Goal: Transaction & Acquisition: Purchase product/service

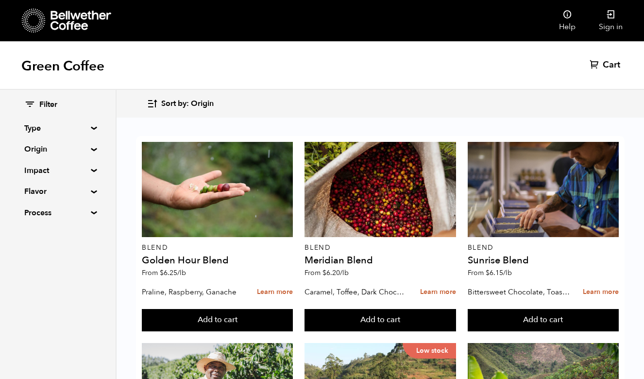
click at [88, 137] on div "Filter Type Blend Single Origin Decaf Seasonal Year Round Origin Blend Brazil B…" at bounding box center [58, 159] width 116 height 138
click at [88, 142] on div "Filter Type Blend Single Origin Decaf Seasonal Year Round Origin Blend Brazil B…" at bounding box center [58, 159] width 116 height 138
click at [87, 148] on summary "Origin" at bounding box center [57, 149] width 67 height 12
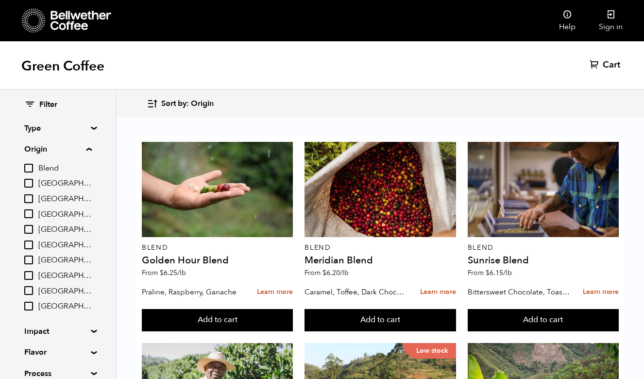
scroll to position [38, 0]
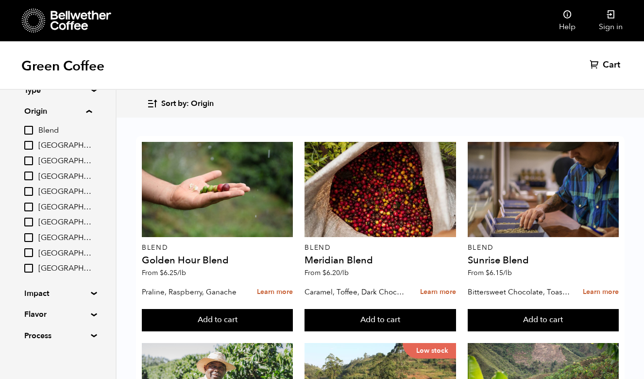
click at [87, 288] on summary "Impact" at bounding box center [57, 293] width 67 height 12
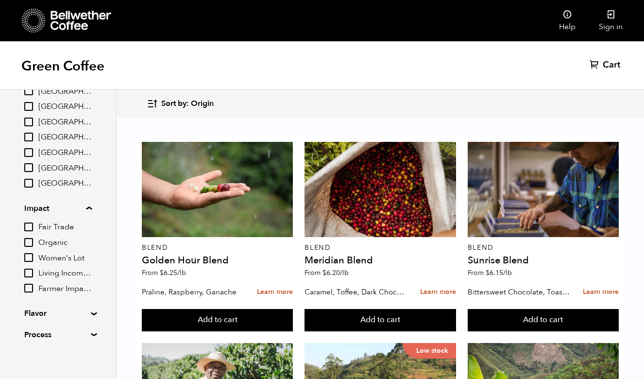
scroll to position [122, 0]
click at [28, 239] on input "Organic" at bounding box center [28, 243] width 9 height 9
checkbox input "true"
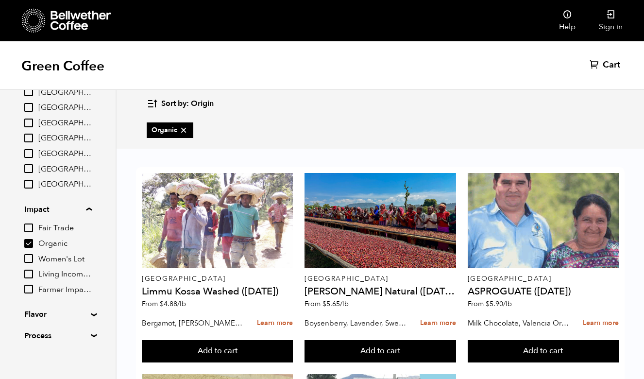
scroll to position [35, 0]
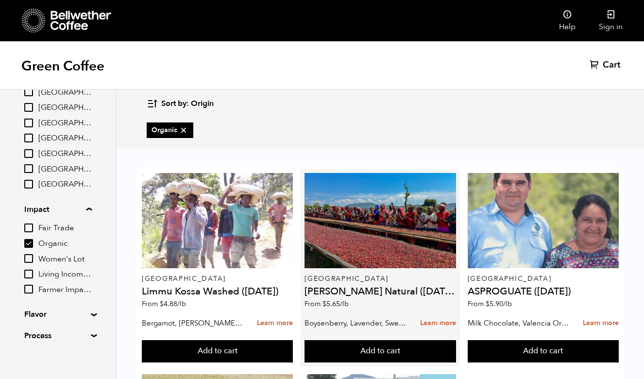
click at [301, 291] on article "Ethiopia Shanta Golba Natural (OCT 24) From $ 5.65 /lb Boysenberry, Lavender, S…" at bounding box center [380, 267] width 159 height 197
click at [422, 313] on link "Learn more" at bounding box center [438, 323] width 36 height 21
click at [326, 286] on h4 "Shanta Golba Natural (OCT 24)" at bounding box center [379, 291] width 151 height 10
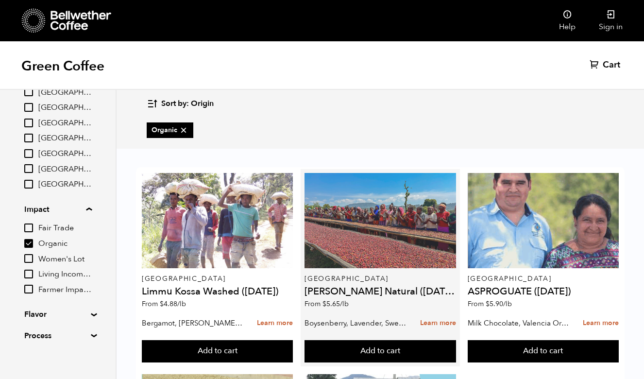
click at [331, 178] on div at bounding box center [379, 220] width 151 height 95
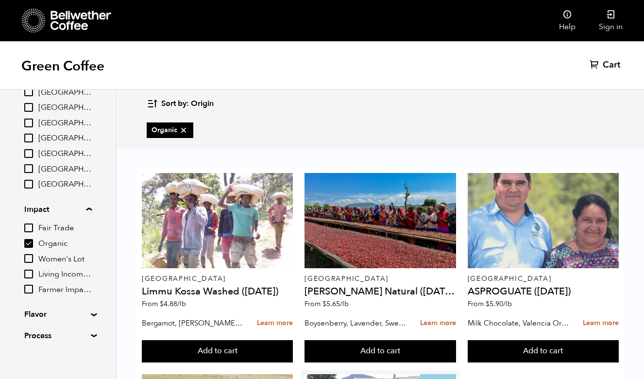
scroll to position [143, 0]
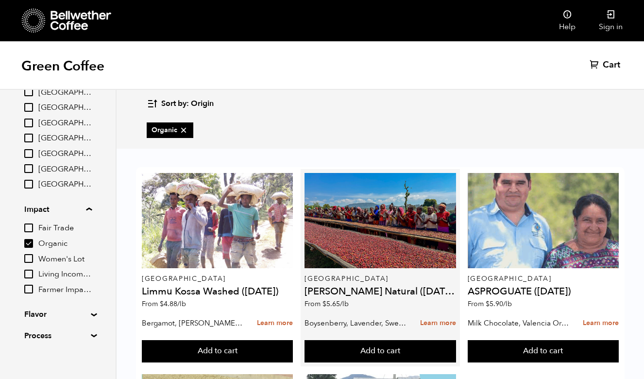
click at [373, 173] on div "Ethiopia Shanta Golba Natural (OCT 24) From $ 5.65 /lb" at bounding box center [379, 243] width 151 height 140
click at [373, 286] on h4 "Shanta Golba Natural (OCT 24)" at bounding box center [379, 291] width 151 height 10
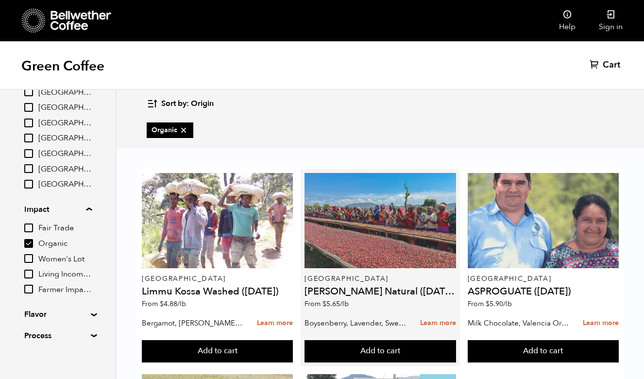
click at [373, 173] on div at bounding box center [379, 220] width 151 height 95
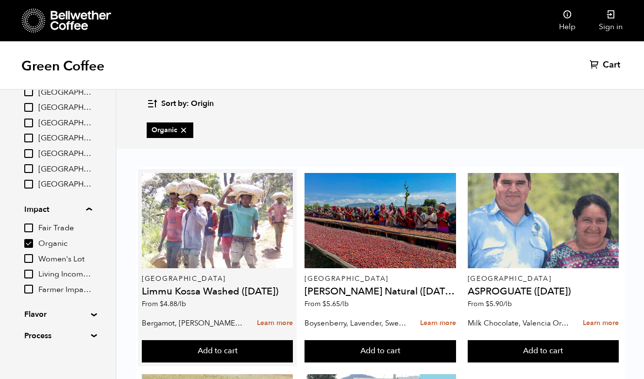
scroll to position [77, 0]
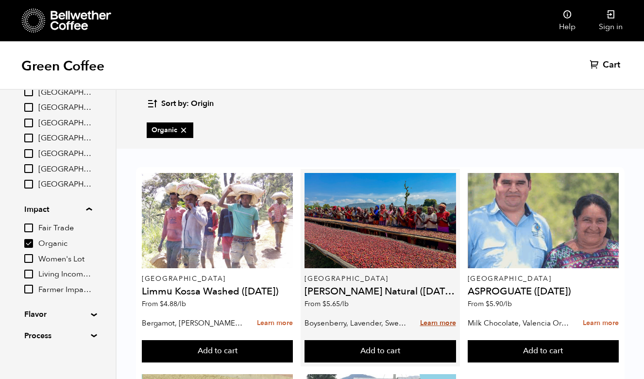
click at [427, 313] on link "Learn more" at bounding box center [438, 323] width 36 height 21
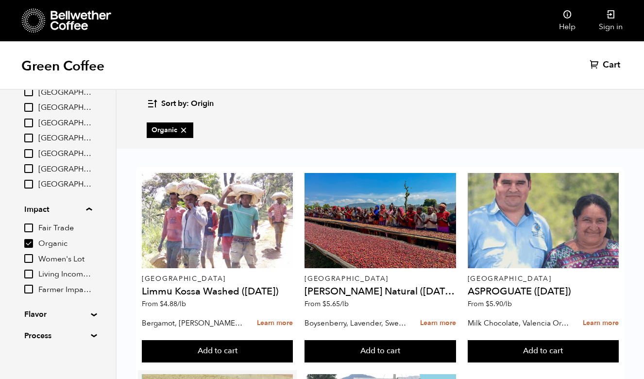
scroll to position [214, 0]
drag, startPoint x: 196, startPoint y: 279, endPoint x: 150, endPoint y: 278, distance: 45.6
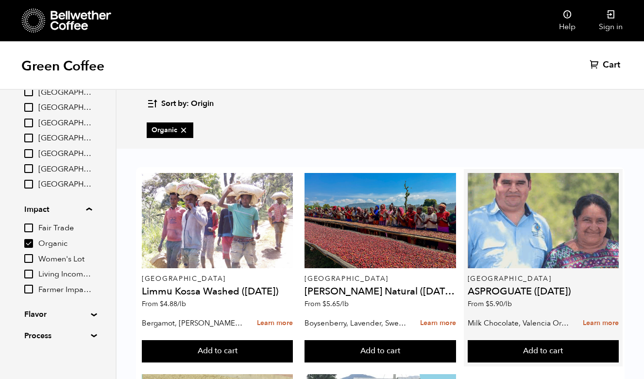
scroll to position [43, 0]
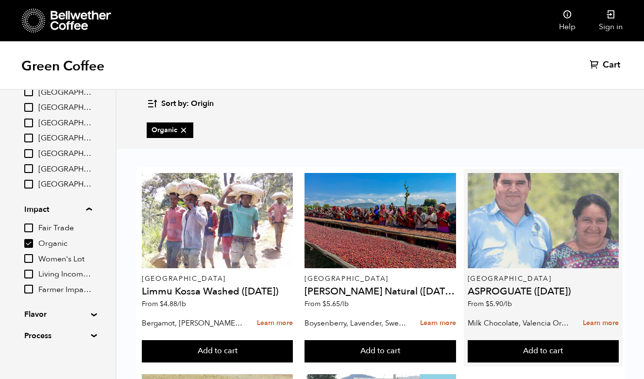
click at [526, 217] on div at bounding box center [543, 220] width 151 height 95
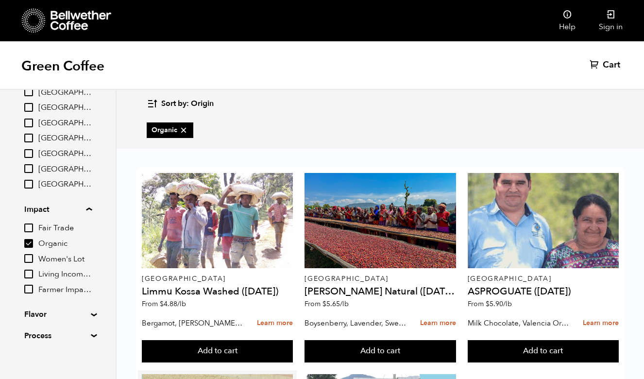
scroll to position [132, 0]
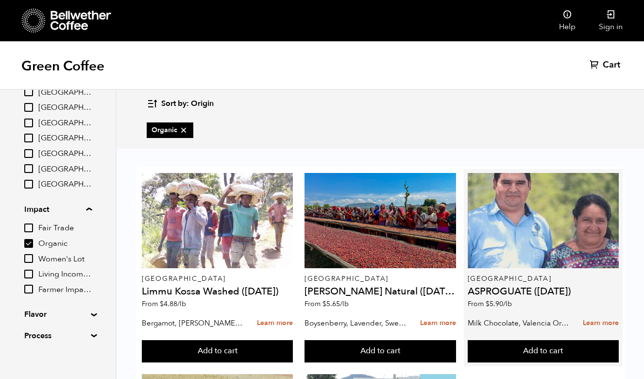
scroll to position [63, 0]
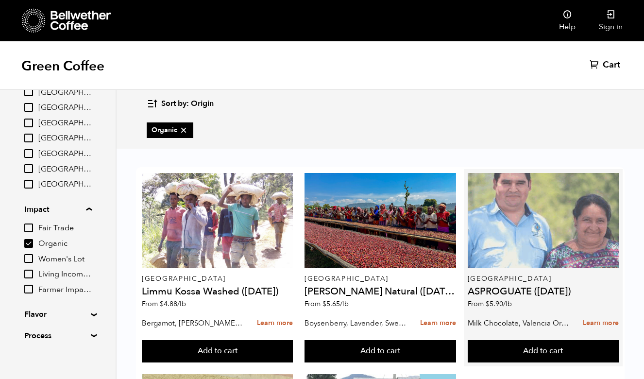
click at [554, 202] on div at bounding box center [543, 220] width 151 height 95
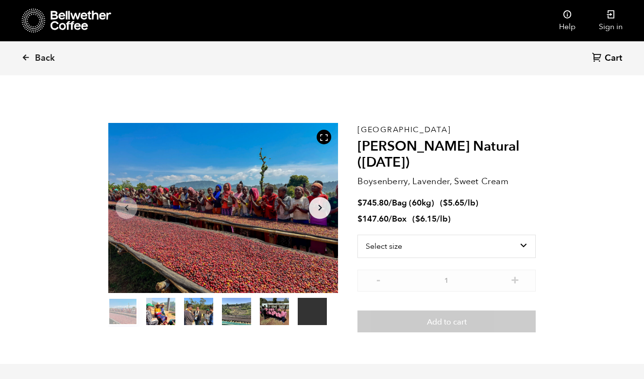
scroll to position [422, 416]
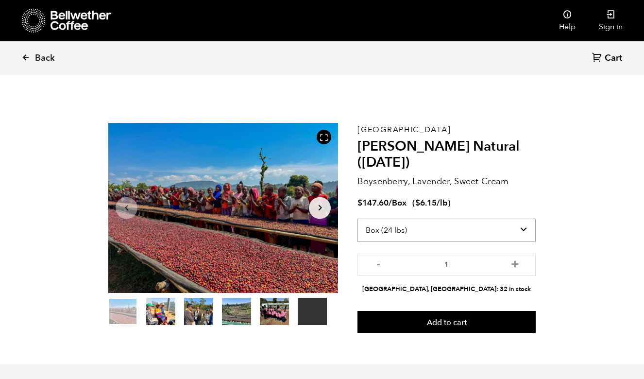
select select "bag-3"
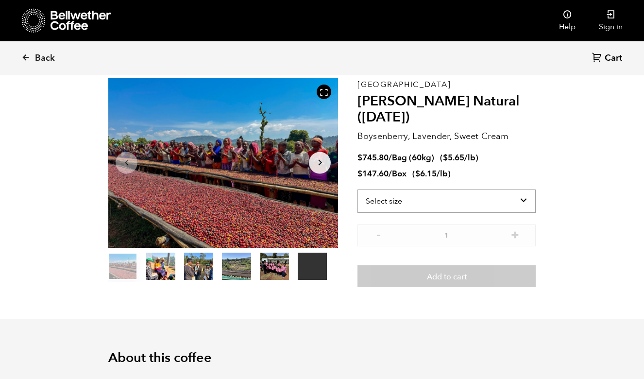
scroll to position [46, 0]
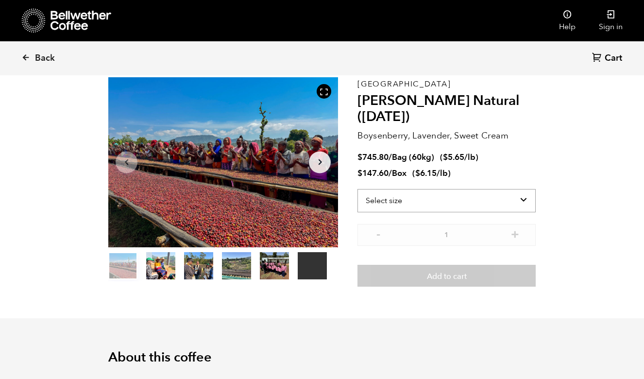
select select "bag-3"
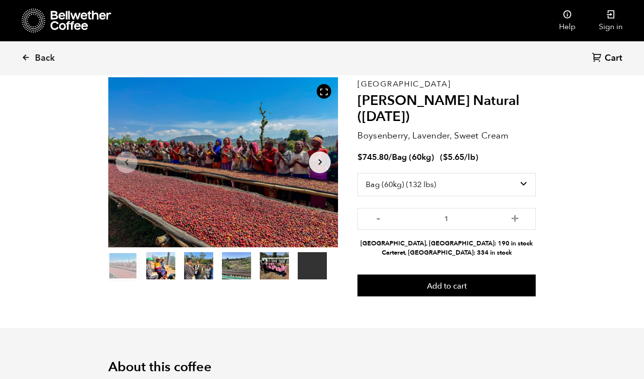
drag, startPoint x: 448, startPoint y: 241, endPoint x: 406, endPoint y: 243, distance: 41.8
click at [406, 243] on li "[GEOGRAPHIC_DATA], [GEOGRAPHIC_DATA]: 190 in stock" at bounding box center [446, 243] width 178 height 9
drag, startPoint x: 514, startPoint y: 241, endPoint x: 380, endPoint y: 241, distance: 134.0
click at [380, 241] on li "[GEOGRAPHIC_DATA], [GEOGRAPHIC_DATA]: 190 in stock" at bounding box center [446, 243] width 178 height 9
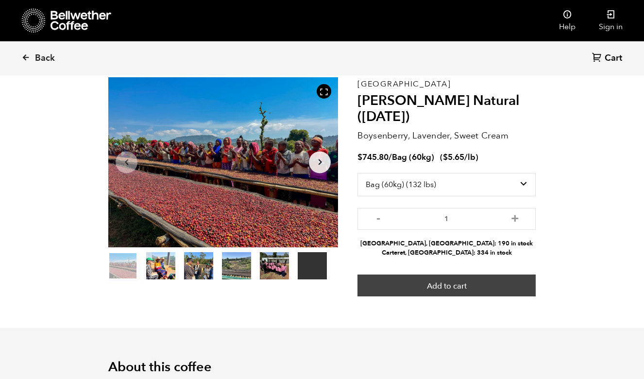
click at [391, 283] on button "Add to cart" at bounding box center [446, 285] width 178 height 22
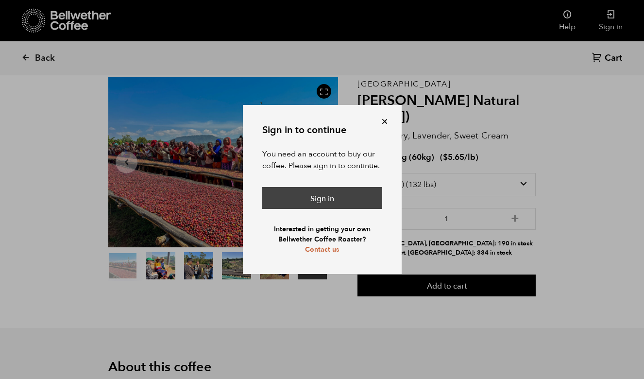
click at [356, 202] on link "Sign in" at bounding box center [322, 198] width 120 height 22
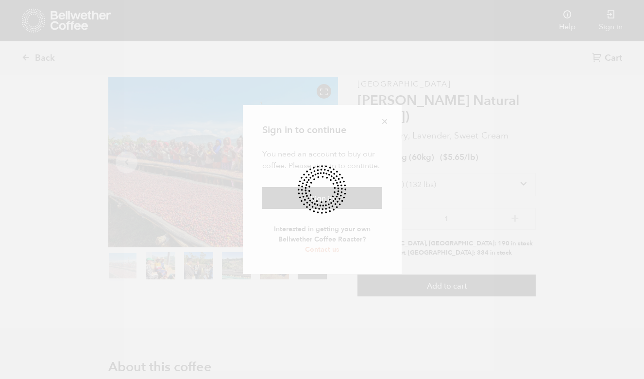
click at [385, 123] on div at bounding box center [322, 189] width 644 height 379
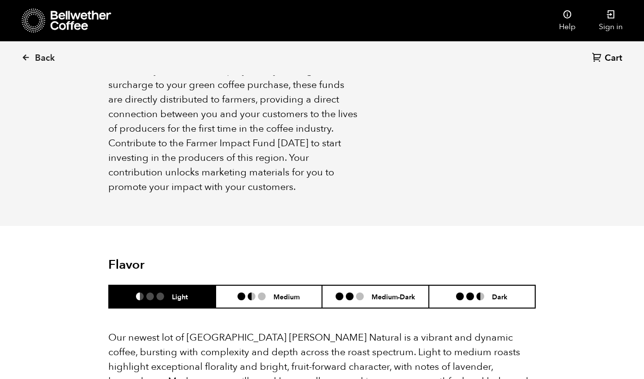
scroll to position [700, 0]
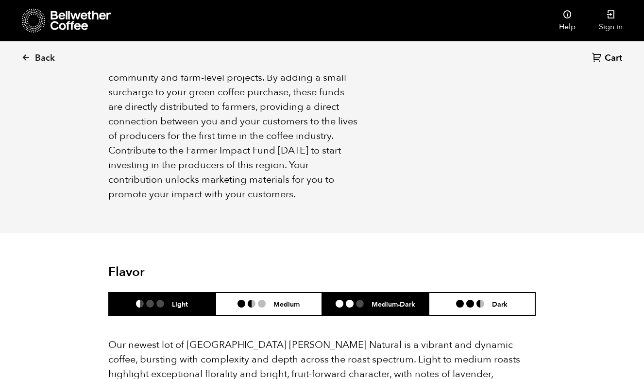
click at [389, 300] on h6 "Medium-Dark" at bounding box center [393, 304] width 44 height 8
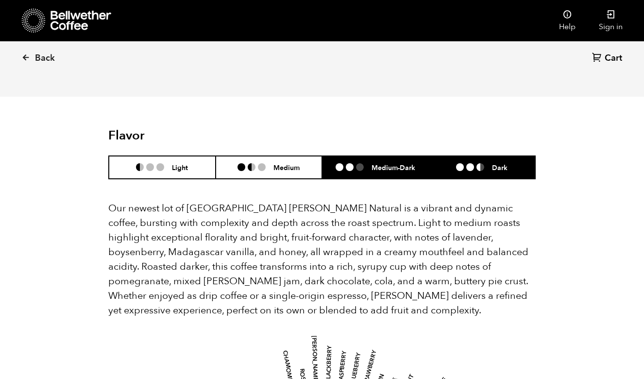
click at [453, 156] on li "Dark" at bounding box center [482, 167] width 107 height 23
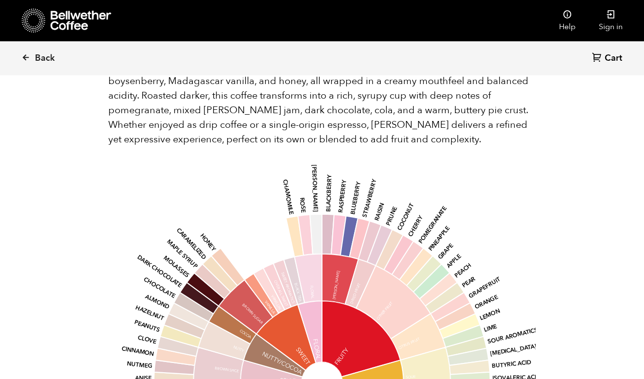
scroll to position [855, 0]
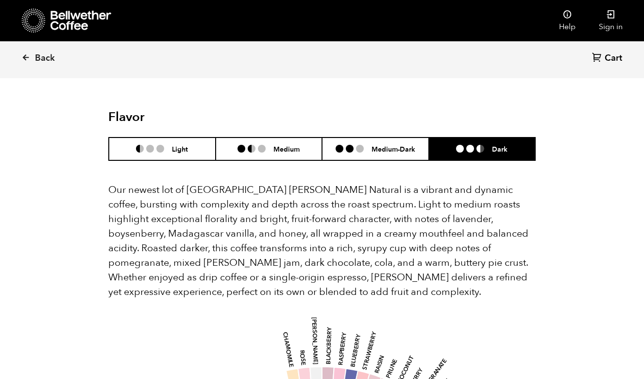
click at [376, 145] on h6 "Medium-Dark" at bounding box center [393, 149] width 44 height 8
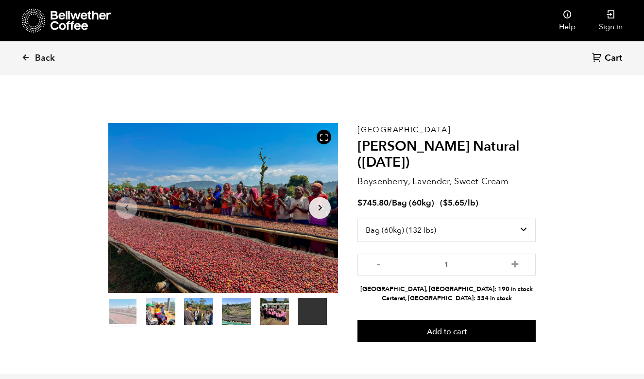
scroll to position [0, 0]
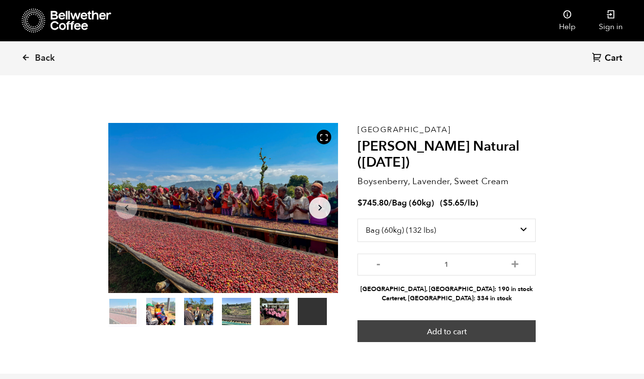
click at [448, 321] on button "Add to cart" at bounding box center [446, 331] width 178 height 22
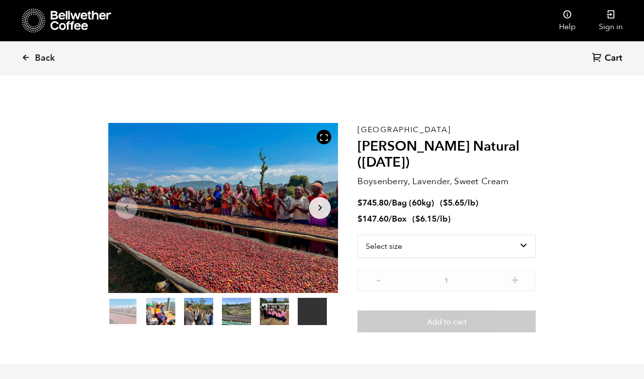
scroll to position [422, 416]
select select "bag-3"
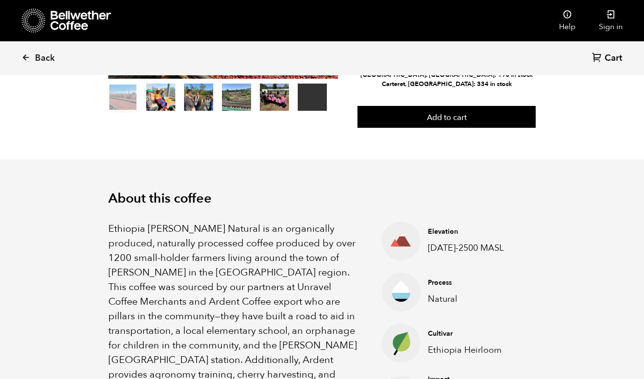
scroll to position [215, 0]
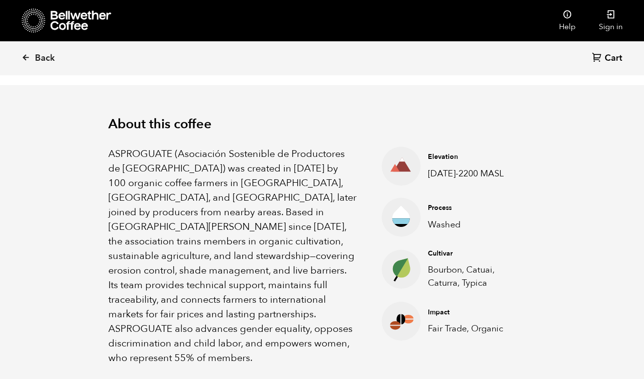
scroll to position [269, 0]
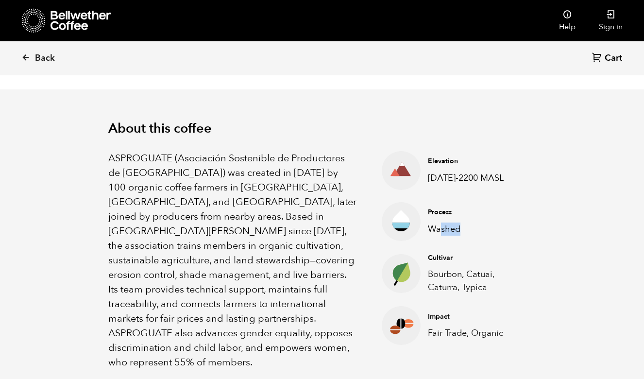
drag, startPoint x: 469, startPoint y: 225, endPoint x: 411, endPoint y: 225, distance: 58.7
click at [421, 225] on div "Process Washed" at bounding box center [473, 221] width 107 height 28
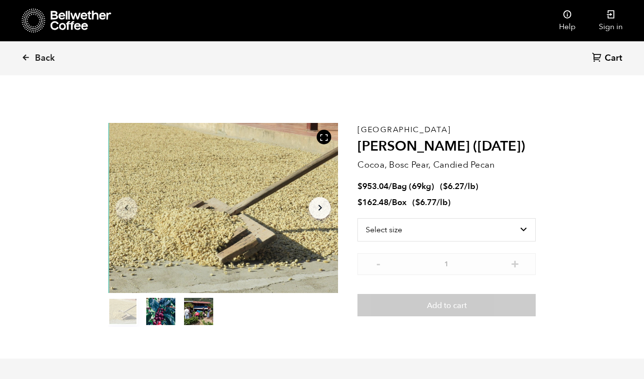
scroll to position [262, 0]
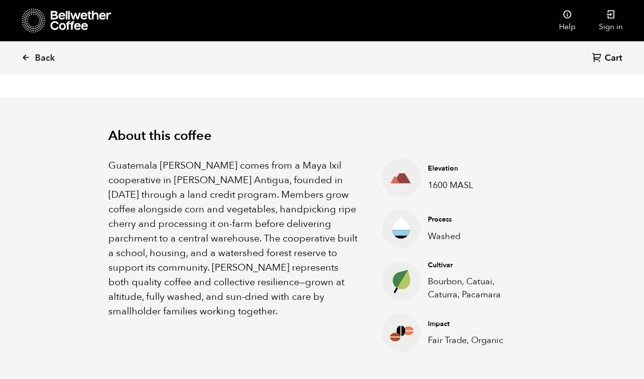
drag, startPoint x: 480, startPoint y: 253, endPoint x: 399, endPoint y: 253, distance: 81.1
click at [399, 253] on ul "Elevation 1600 MASL Process Washed Cultivar Bourbon, Catuai, Caturra, Pacamara …" at bounding box center [446, 255] width 178 height 194
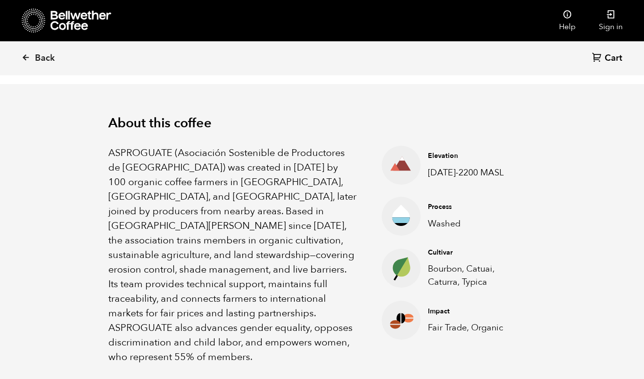
scroll to position [273, 0]
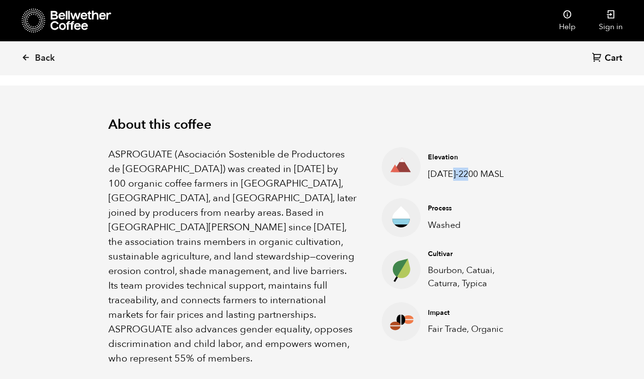
drag, startPoint x: 469, startPoint y: 167, endPoint x: 434, endPoint y: 167, distance: 35.4
click at [445, 167] on p "[DATE]-2200 MASL" at bounding box center [474, 173] width 93 height 13
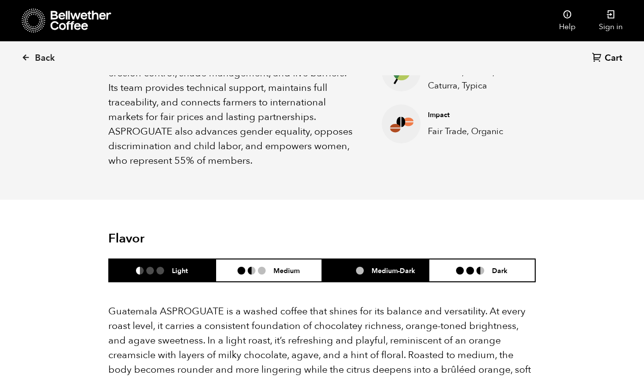
scroll to position [471, 0]
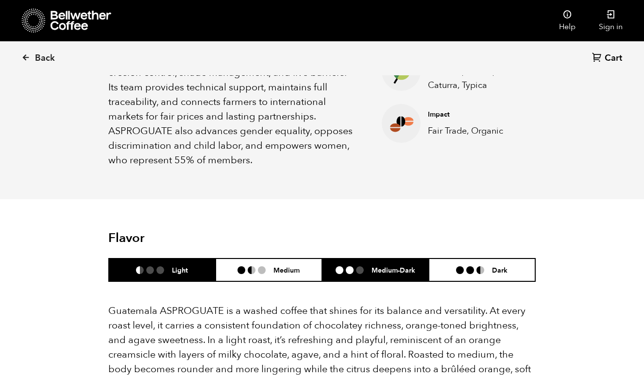
click at [392, 266] on h6 "Medium-Dark" at bounding box center [393, 270] width 44 height 8
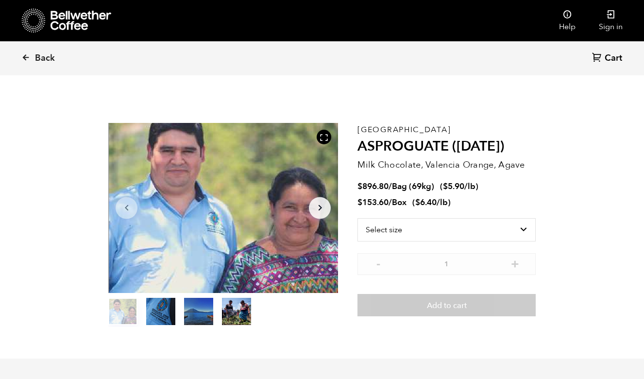
scroll to position [0, 0]
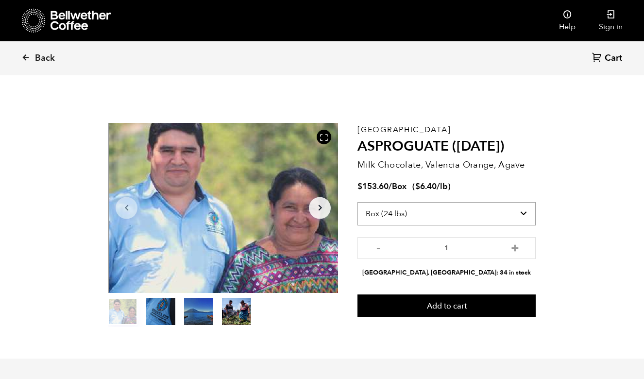
select select "bag-2"
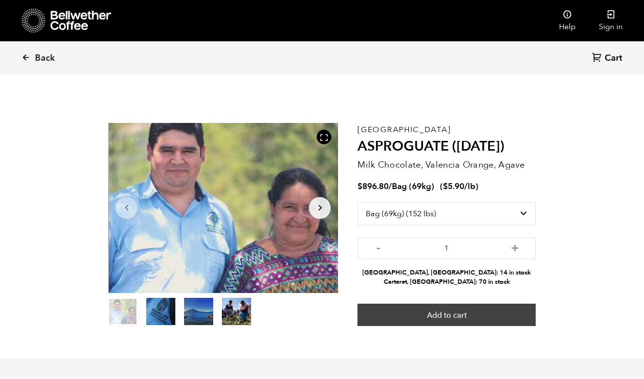
click at [438, 317] on button "Add to cart" at bounding box center [446, 314] width 178 height 22
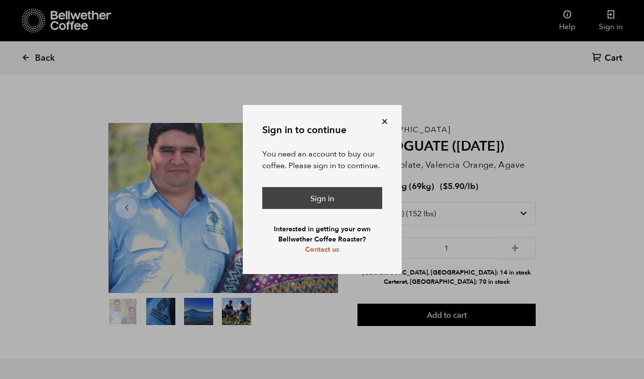
click at [367, 196] on link "Sign in" at bounding box center [322, 198] width 120 height 22
